Goal: Communication & Community: Answer question/provide support

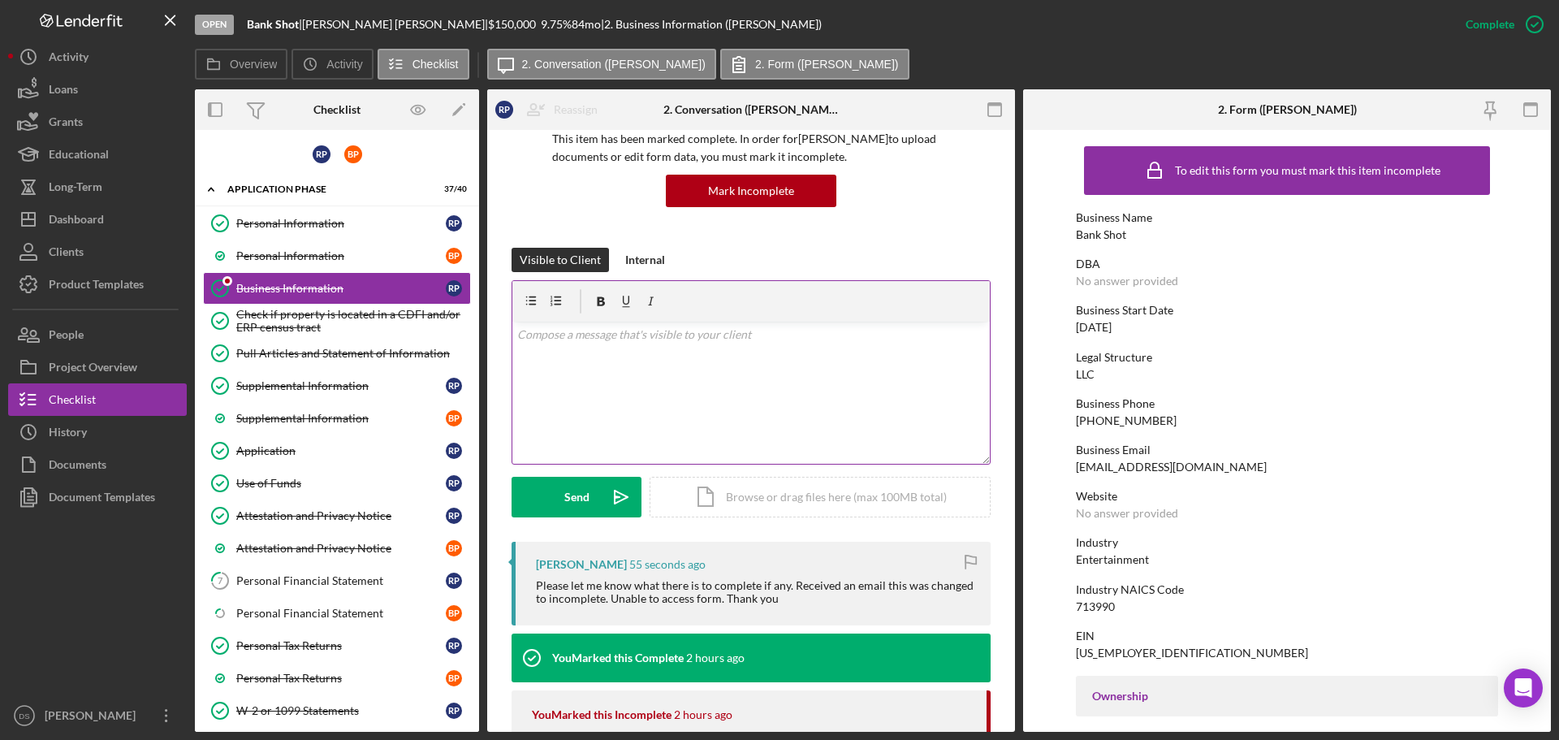
scroll to position [244, 0]
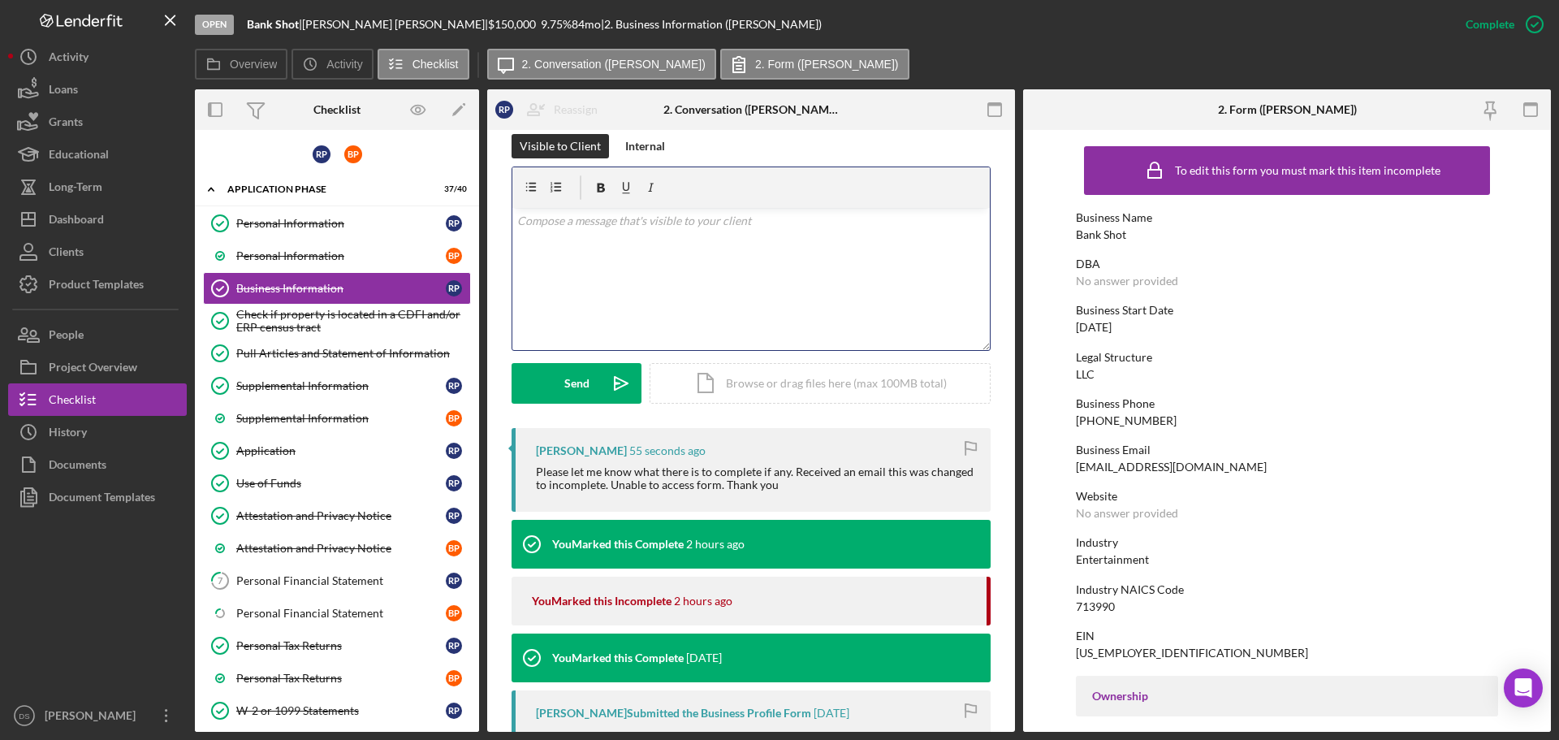
click at [704, 302] on div "v Color teal Color pink Remove color Add row above Add row below Add column bef…" at bounding box center [751, 279] width 478 height 142
click at [551, 312] on div "v Color teal Color pink Remove color Add row above Add row below Add column bef…" at bounding box center [751, 279] width 478 height 142
click at [637, 253] on div "v Color teal Color pink Remove color Add row above Add row below Add column bef…" at bounding box center [751, 279] width 478 height 142
click at [858, 222] on p "Your file is complete. I just changed your Business name to your LLC. sorry for…" at bounding box center [751, 230] width 469 height 37
click at [868, 271] on div "v Color teal Color pink Remove color Add row above Add row below Add column bef…" at bounding box center [751, 279] width 478 height 142
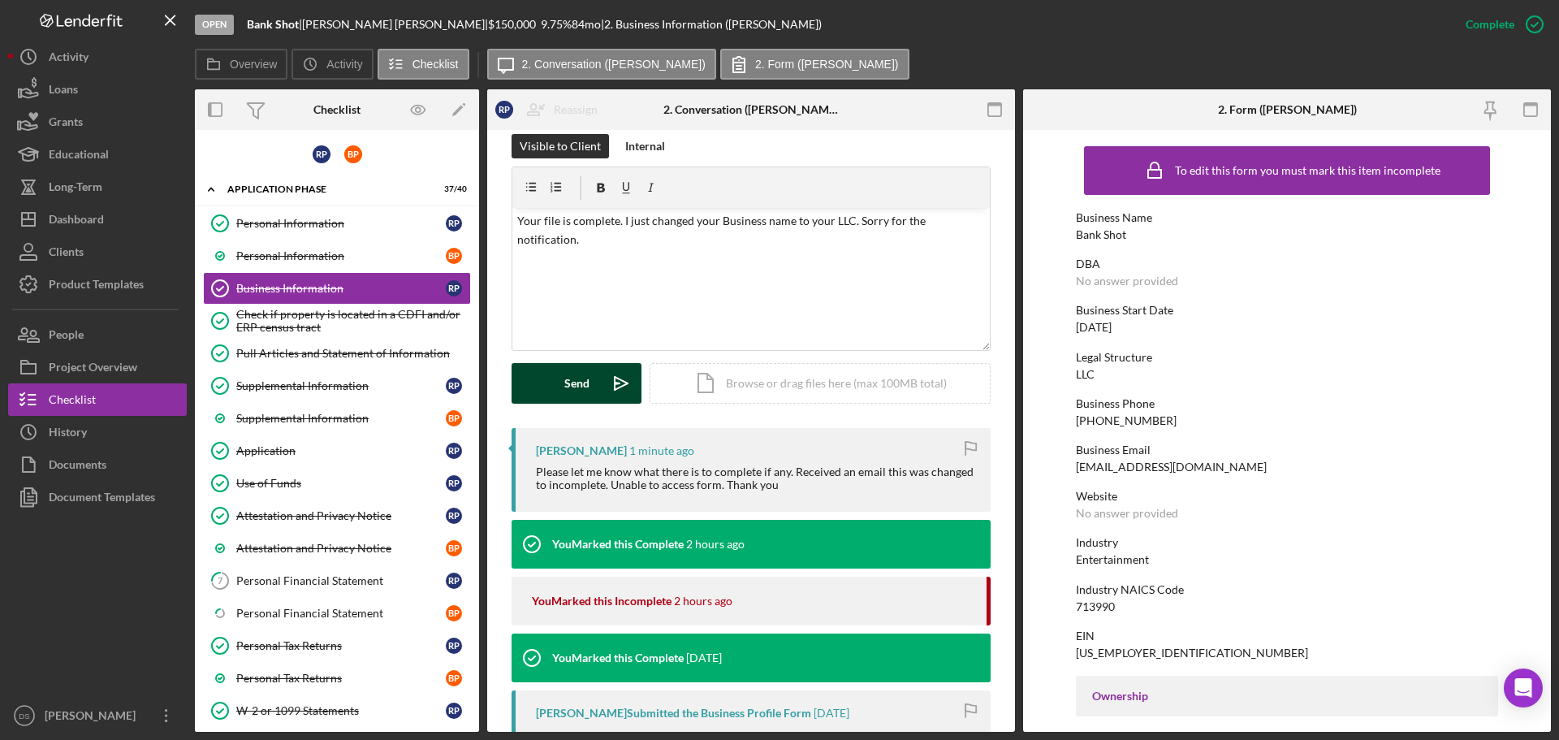
click at [574, 370] on div "Send" at bounding box center [576, 383] width 25 height 41
